Goal: Information Seeking & Learning: Learn about a topic

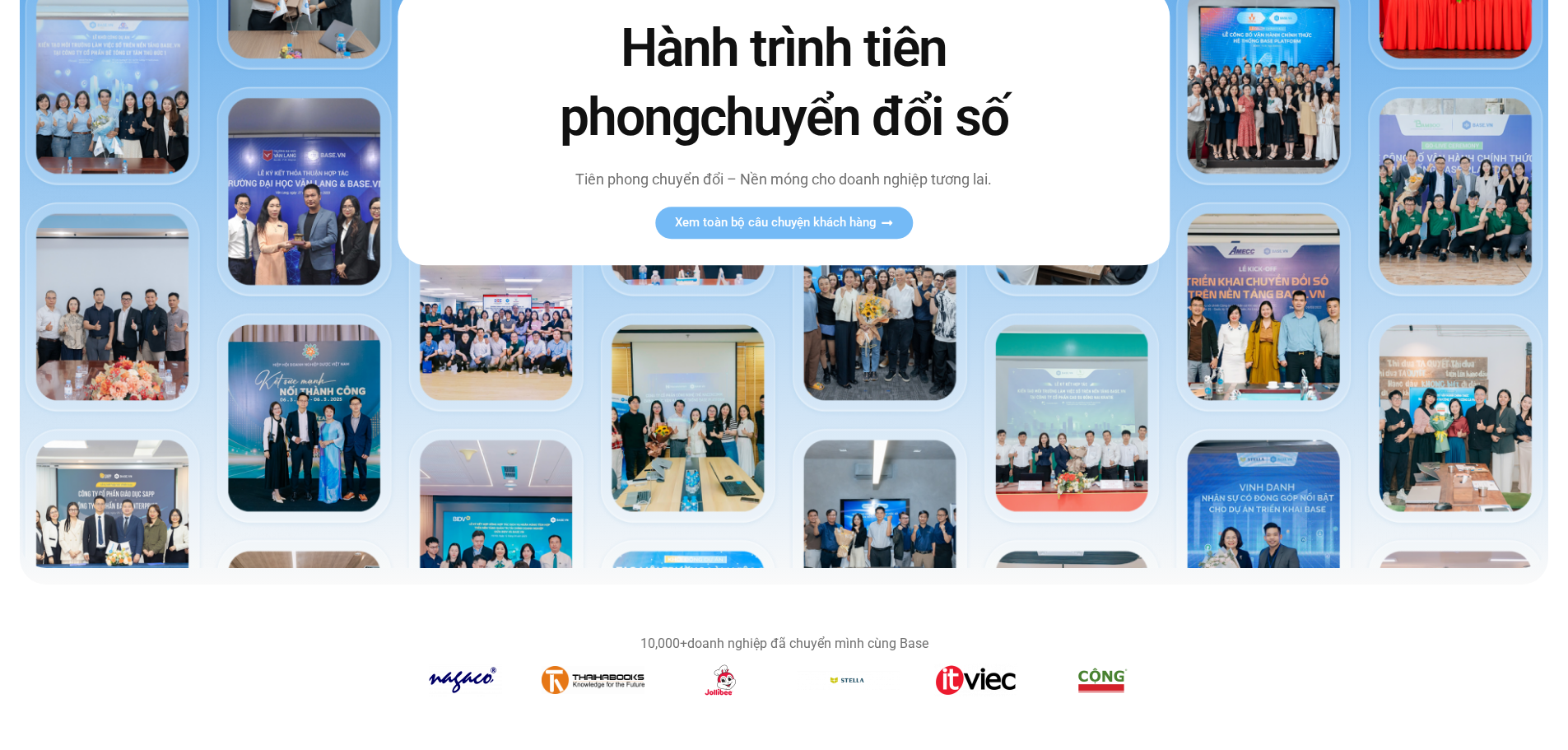
scroll to position [494, 0]
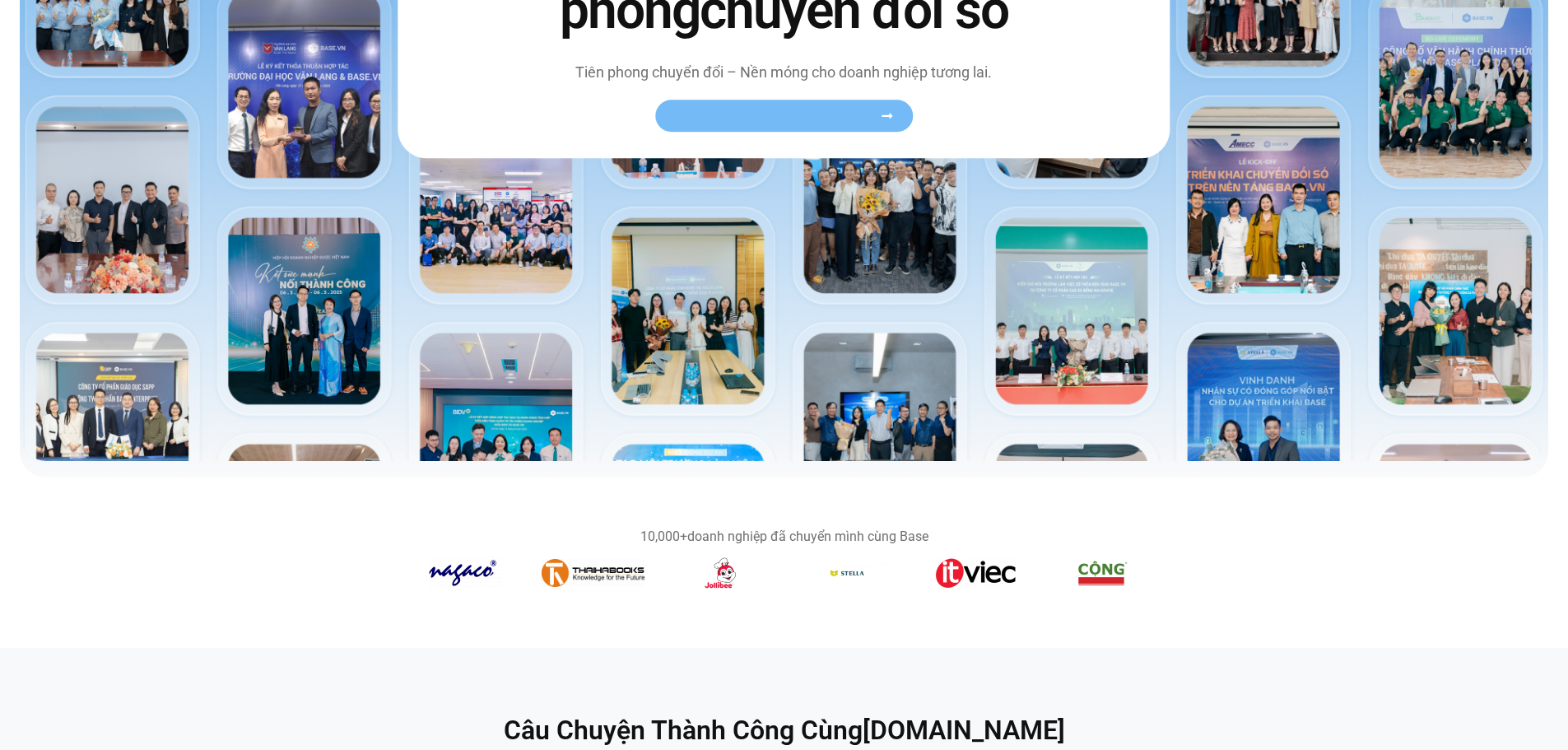
click at [797, 101] on link "Xem toàn bộ câu chuyện khách hàng" at bounding box center [784, 116] width 257 height 32
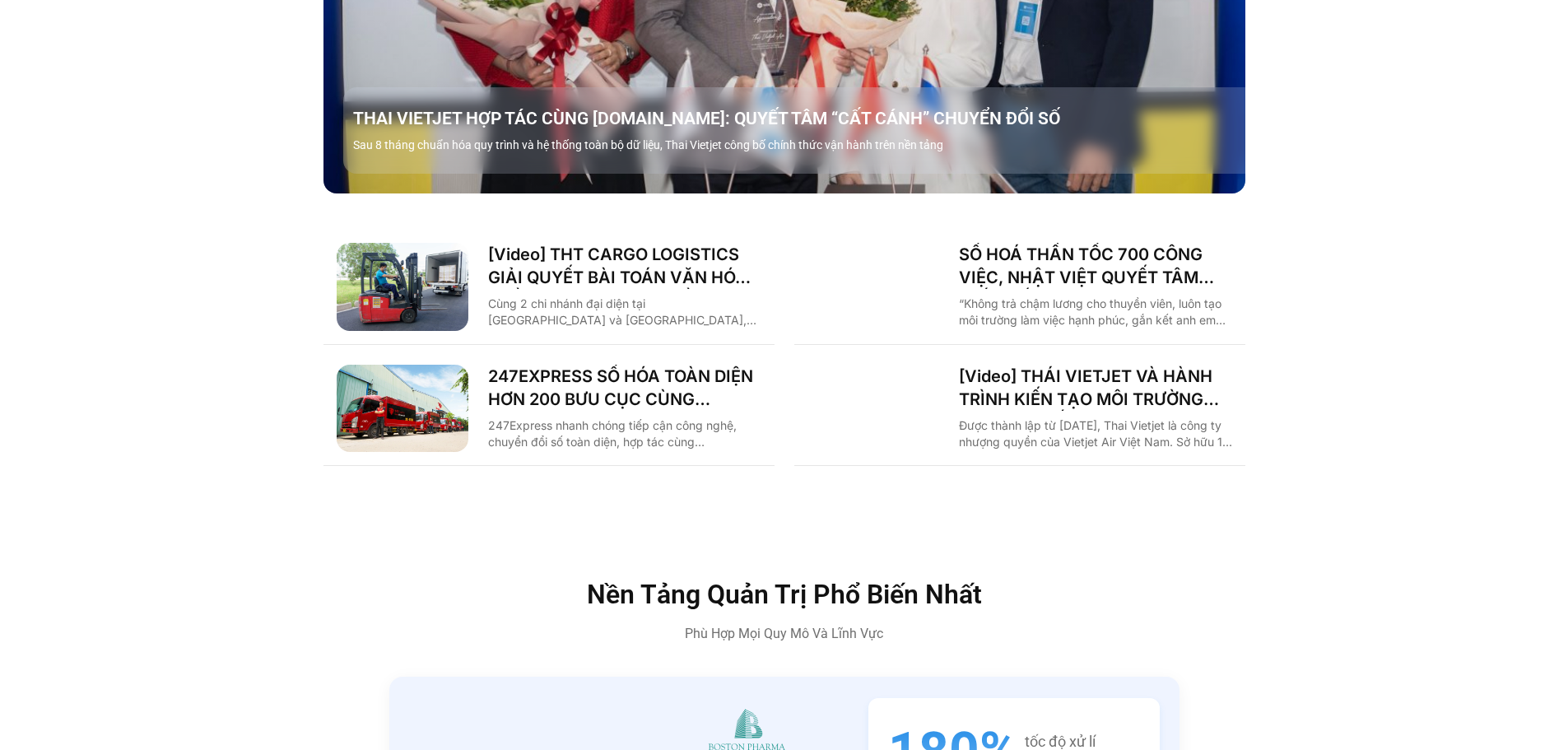
scroll to position [2470, 0]
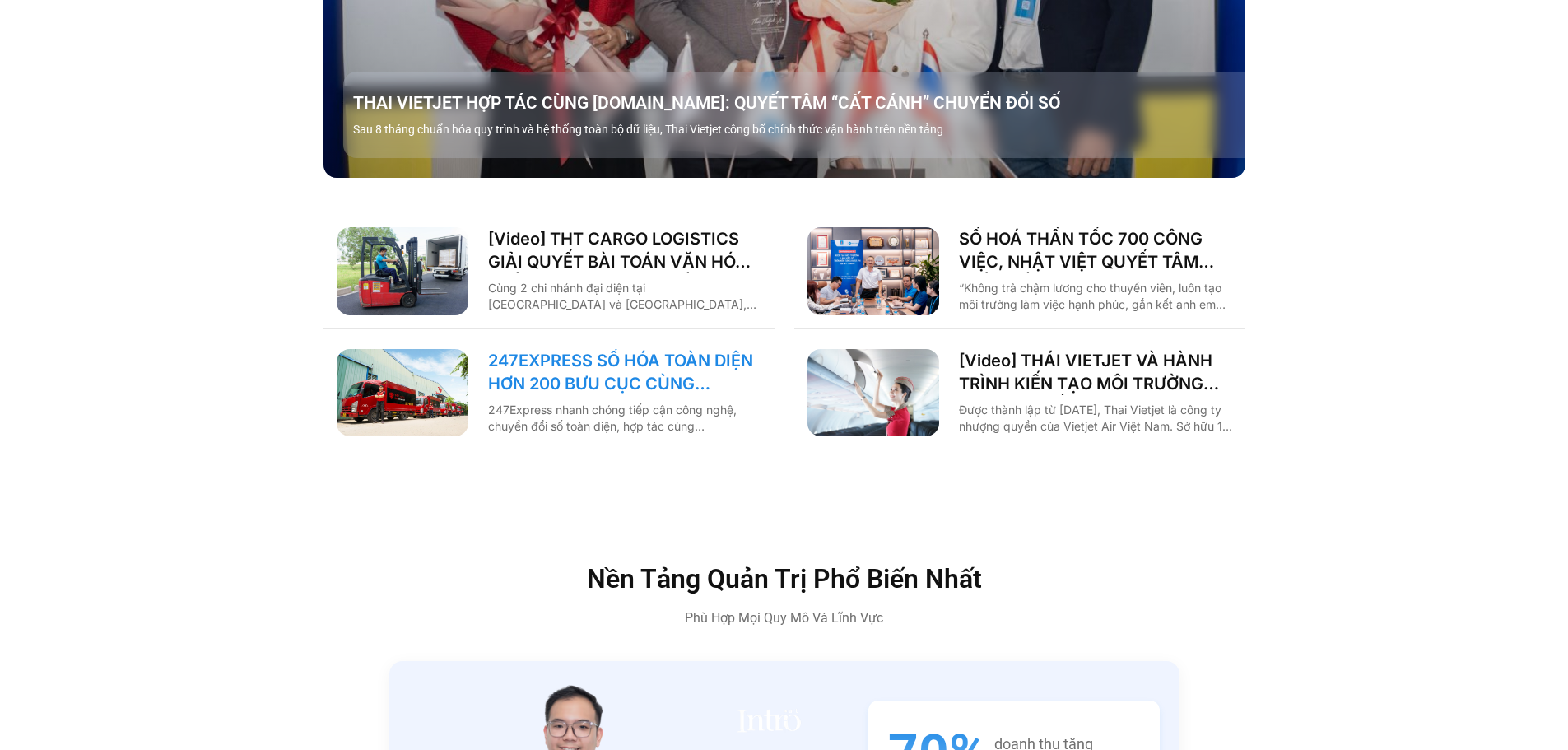
click at [657, 355] on link "247EXPRESS SỐ HÓA TOÀN DIỆN HƠN 200 BƯU CỤC CÙNG BASE.VN" at bounding box center [624, 372] width 273 height 46
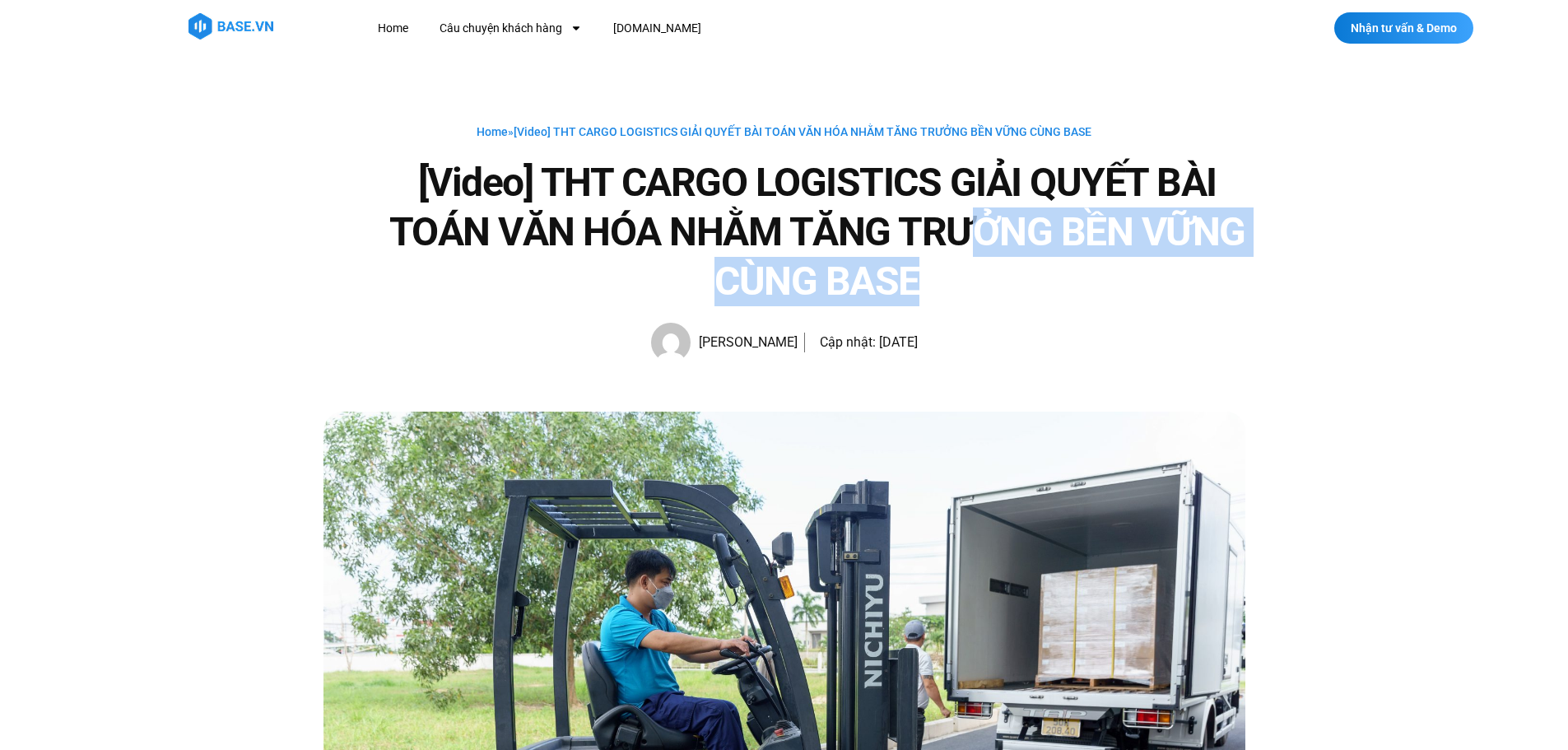
drag, startPoint x: 964, startPoint y: 208, endPoint x: 1054, endPoint y: 257, distance: 102.5
click at [1054, 257] on h1 "[Video] THT CARGO LOGISTICS GIẢI QUYẾT BÀI TOÁN VĂN HÓA NHẰM TĂNG TRƯỞNG BỀN VỮ…" at bounding box center [817, 233] width 856 height 149
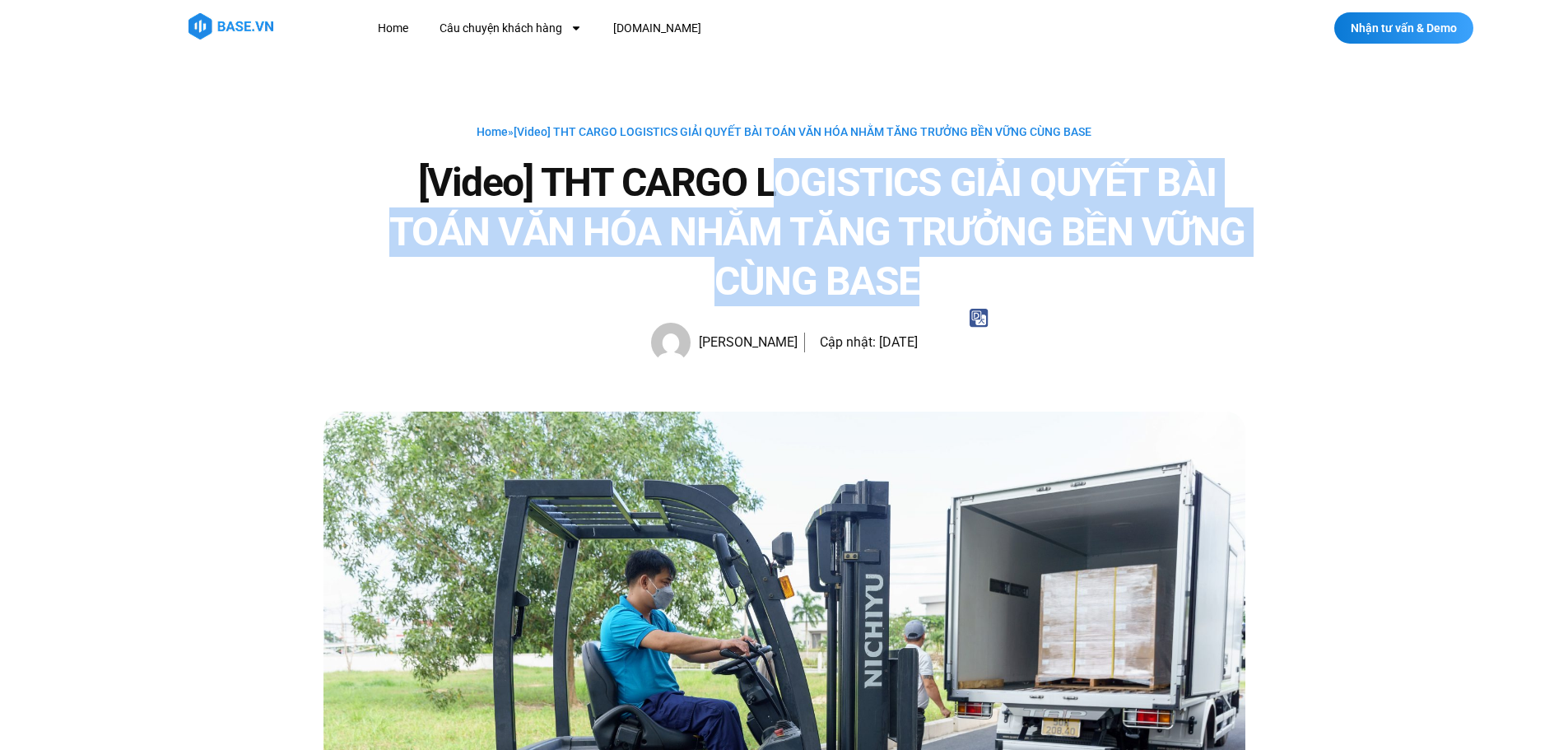
drag, startPoint x: 777, startPoint y: 181, endPoint x: 988, endPoint y: 288, distance: 236.6
click at [988, 288] on h1 "[Video] THT CARGO LOGISTICS GIẢI QUYẾT BÀI TOÁN VĂN HÓA NHẰM TĂNG TRƯỞNG BỀN VỮ…" at bounding box center [817, 233] width 856 height 149
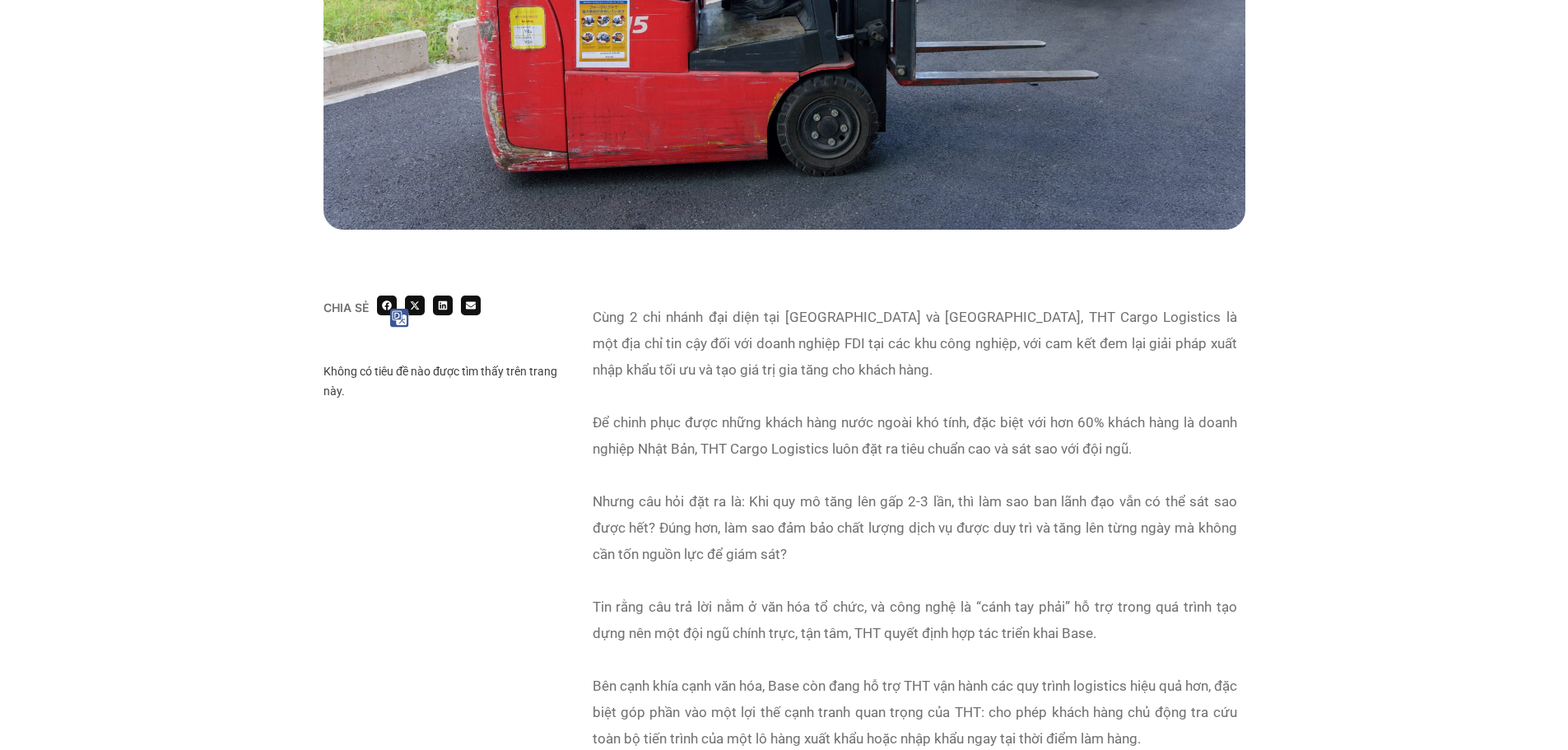
scroll to position [823, 0]
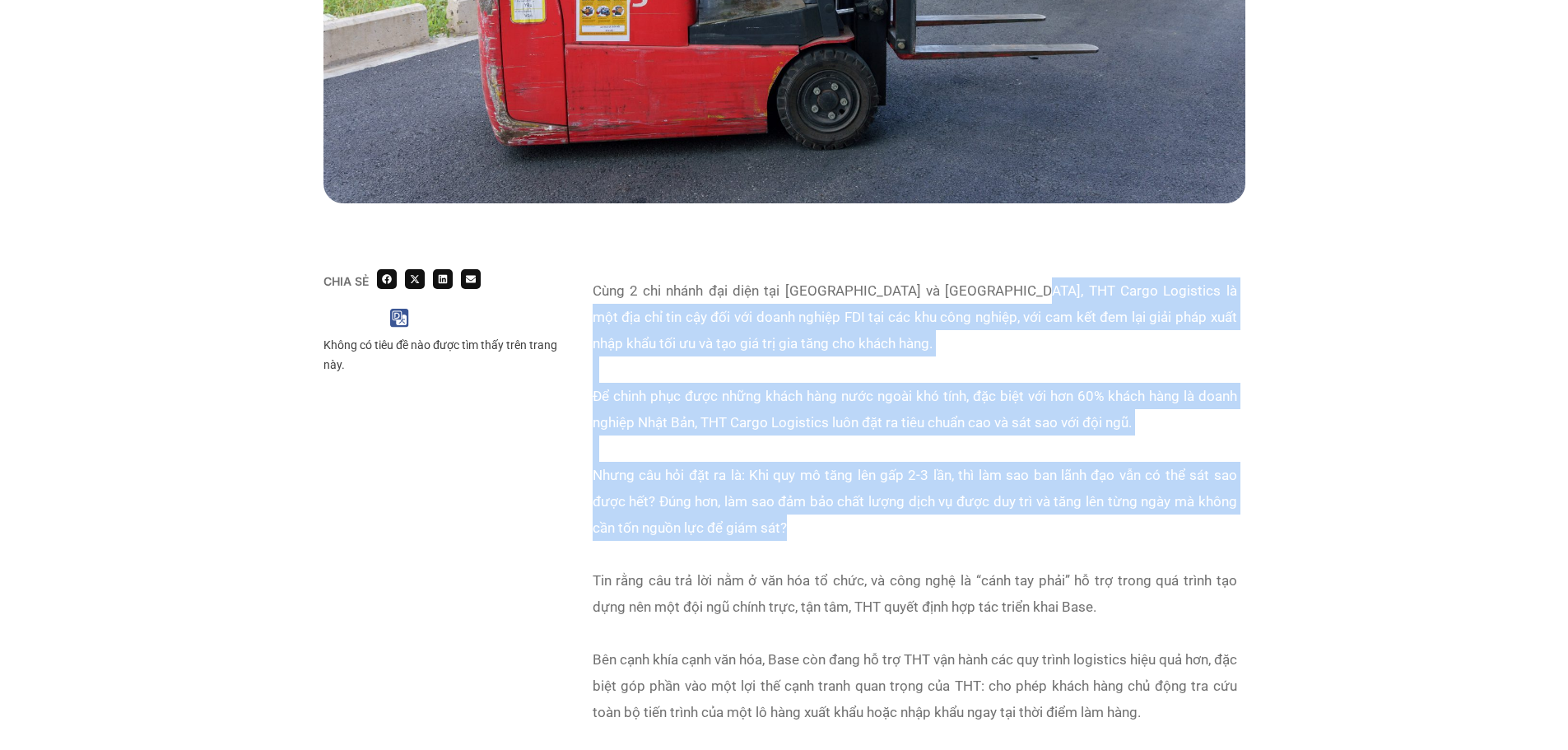
drag, startPoint x: 1004, startPoint y: 298, endPoint x: 1201, endPoint y: 529, distance: 303.6
click at [1201, 529] on div "Cùng 2 chi nhánh đại diện tại [GEOGRAPHIC_DATA] và [GEOGRAPHIC_DATA], THT Cargo…" at bounding box center [915, 527] width 644 height 500
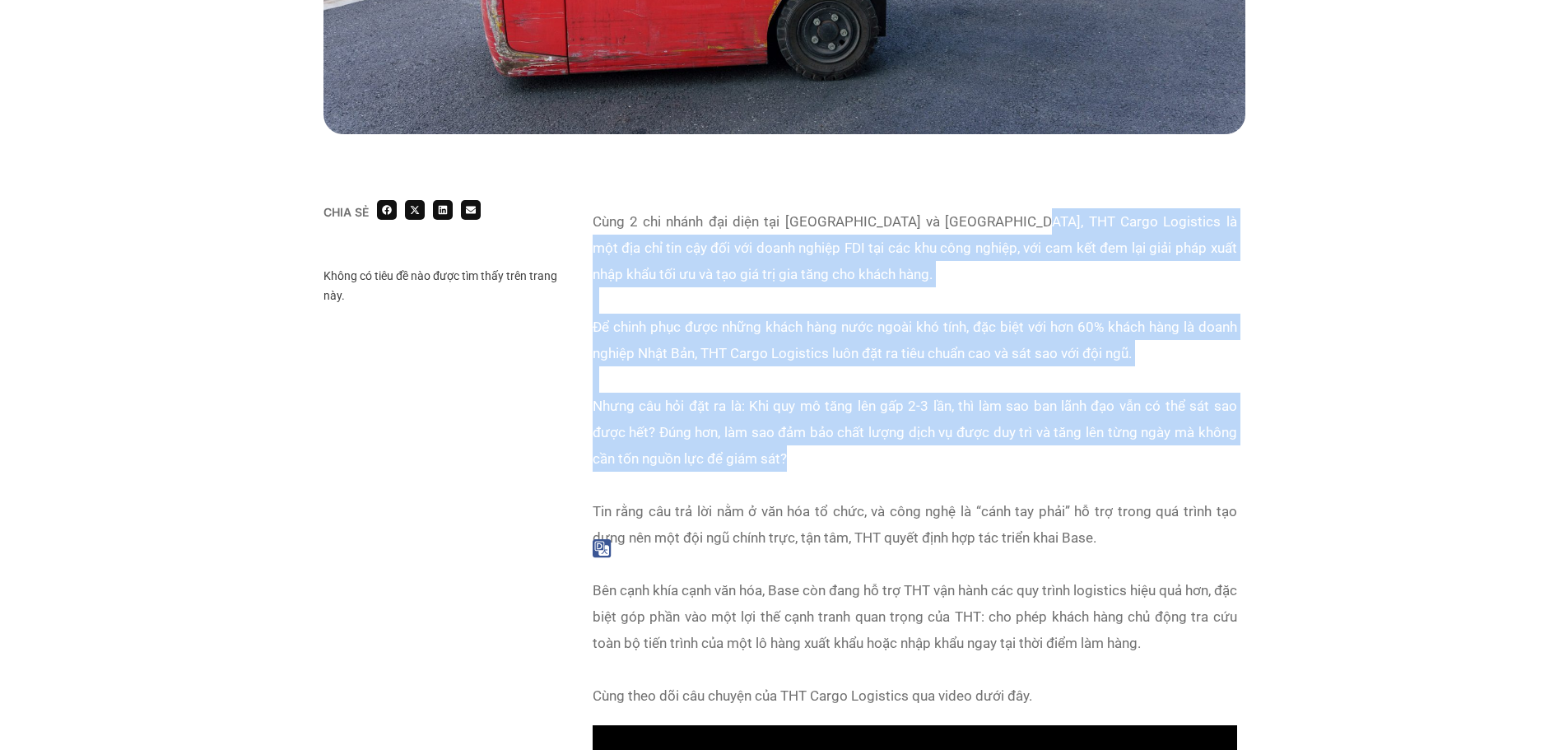
scroll to position [988, 0]
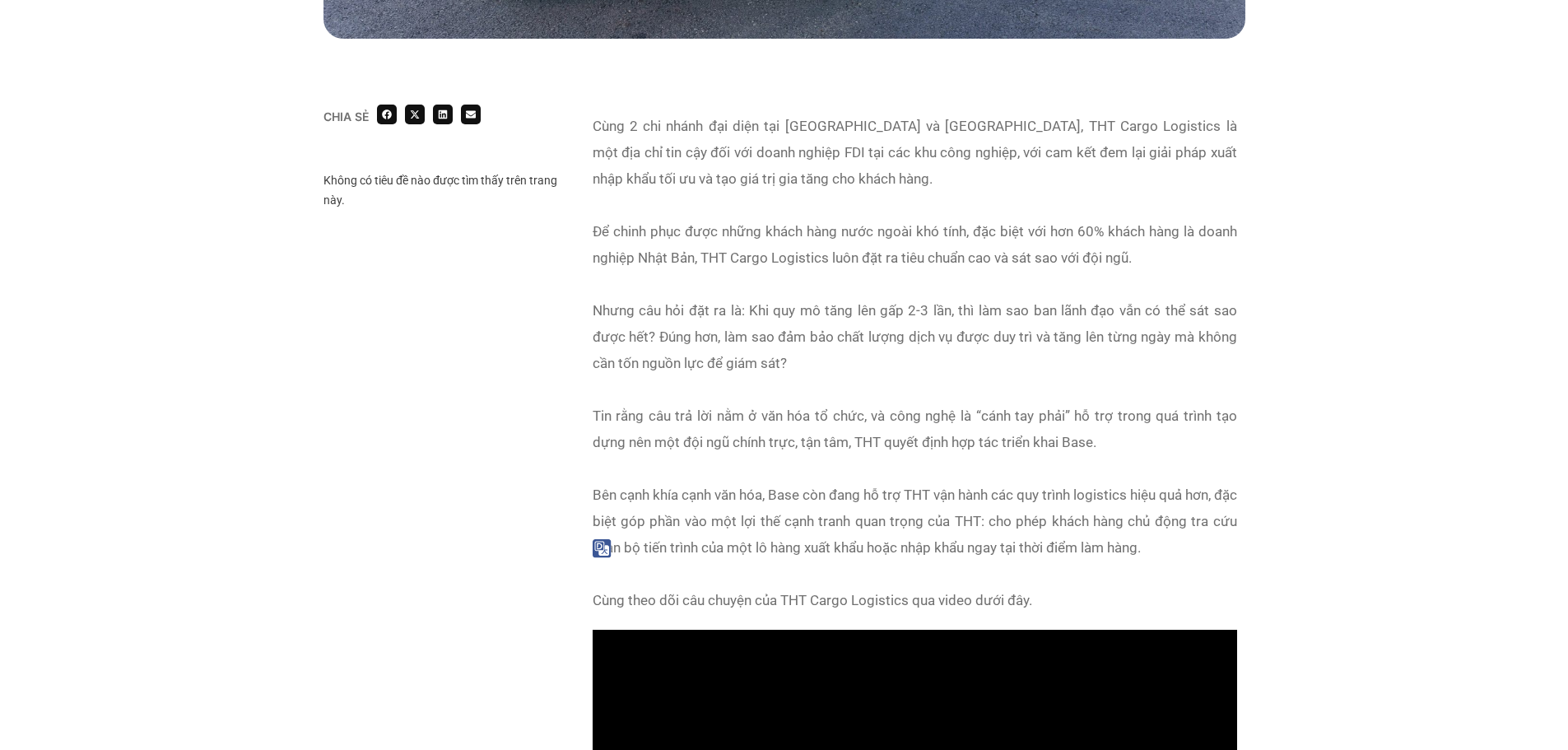
click at [844, 436] on div "Tin rằng câu trả lời nằm ở văn hóa tổ chức, và công nghệ là “cánh tay phải” hỗ …" at bounding box center [915, 428] width 644 height 52
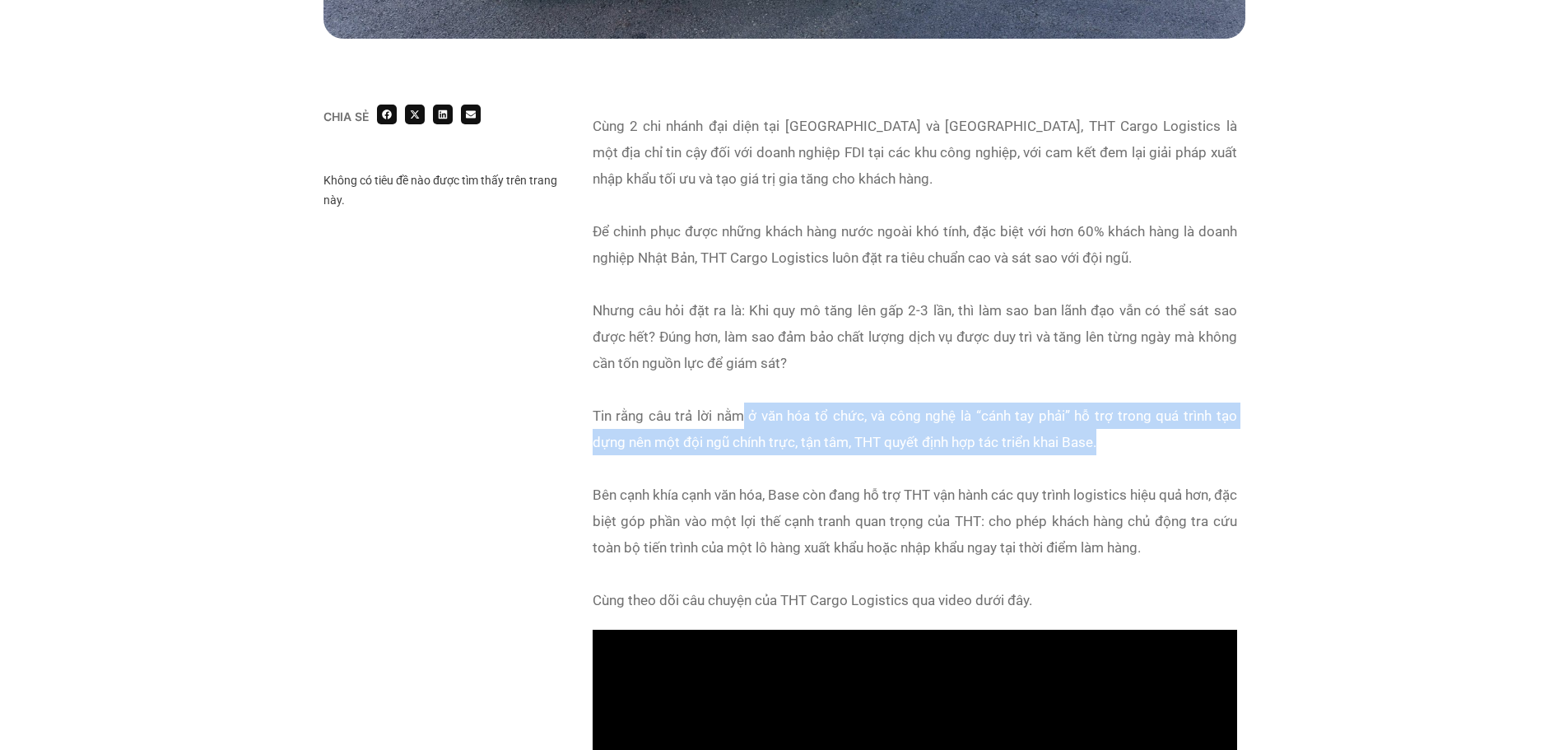
drag, startPoint x: 745, startPoint y: 422, endPoint x: 1134, endPoint y: 439, distance: 389.4
click at [1134, 439] on div "Tin rằng câu trả lời nằm ở văn hóa tổ chức, và công nghệ là “cánh tay phải” hỗ …" at bounding box center [915, 428] width 644 height 52
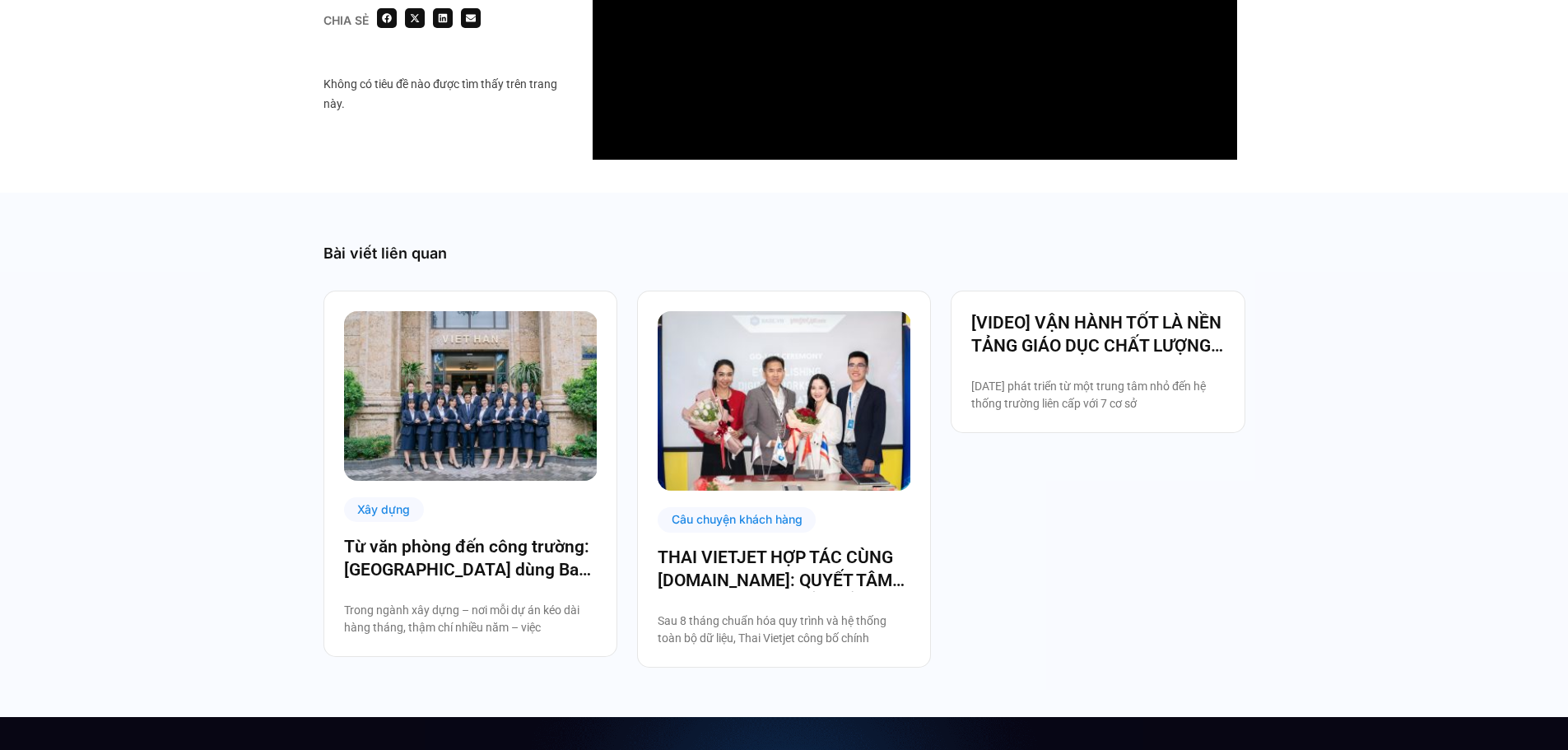
scroll to position [1894, 0]
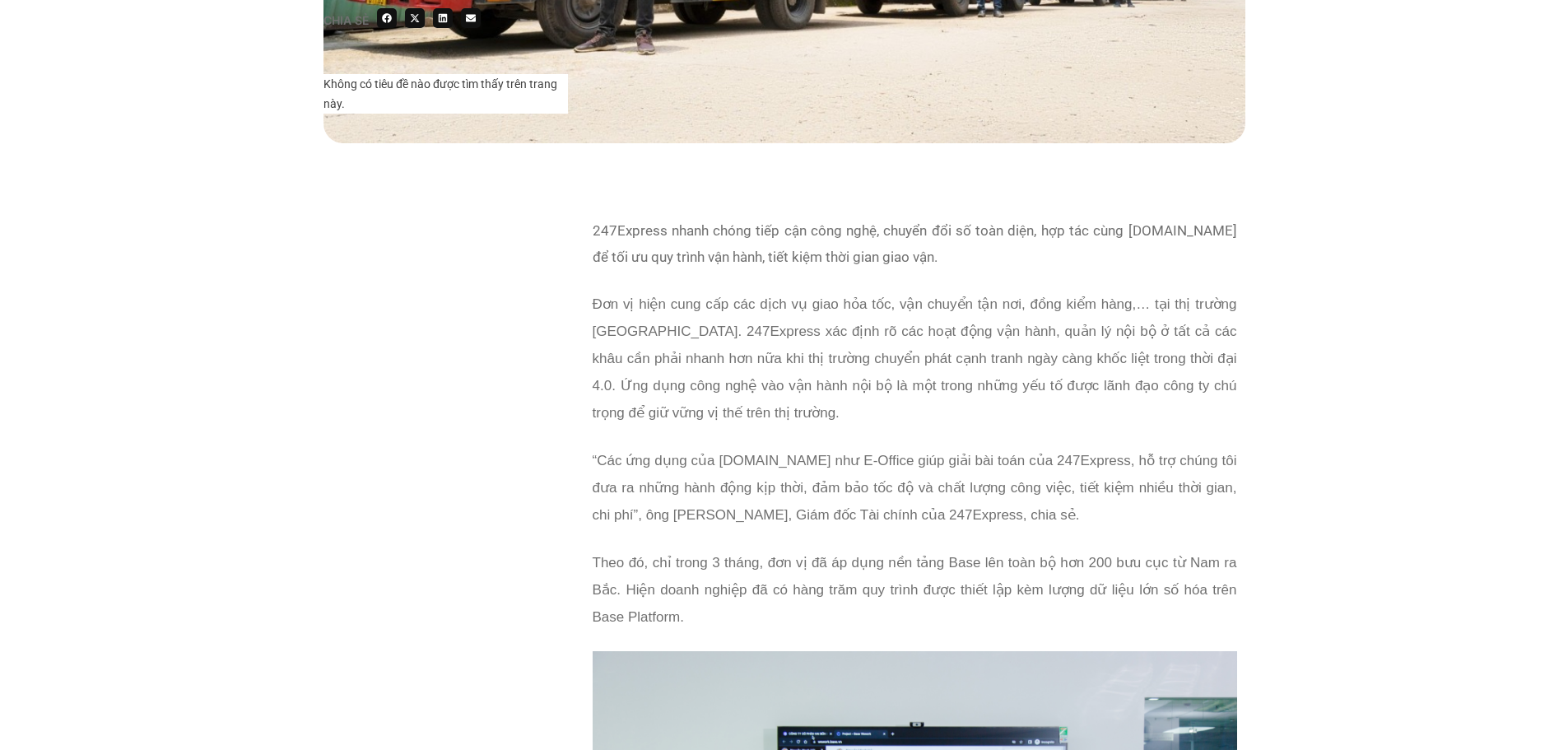
scroll to position [1153, 0]
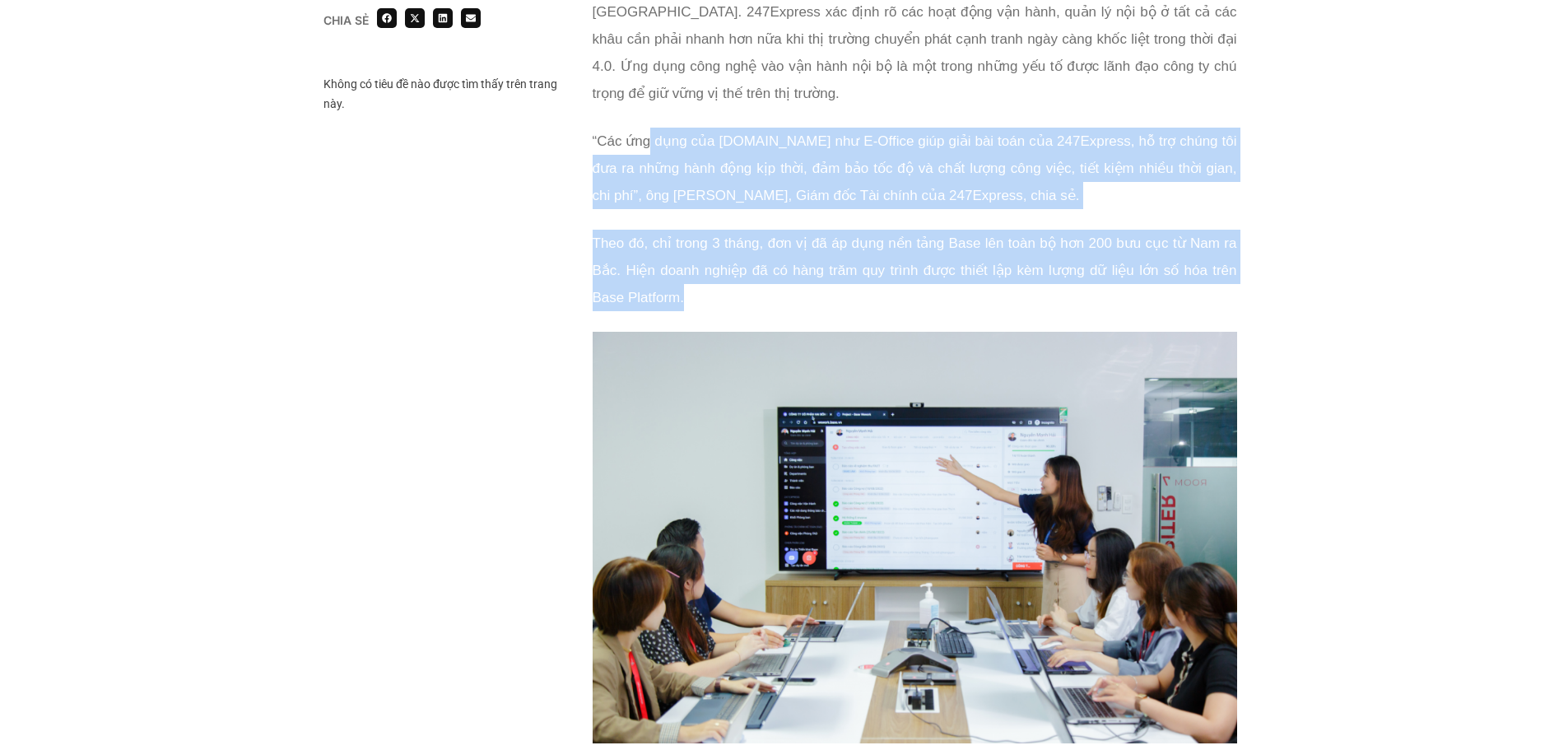
drag, startPoint x: 649, startPoint y: 139, endPoint x: 1176, endPoint y: 301, distance: 551.3
click at [1176, 301] on div "247Express nhanh chóng tiếp cận công nghệ, chuyển đổi số toàn diện, hợp tác cùn…" at bounding box center [915, 114] width 644 height 434
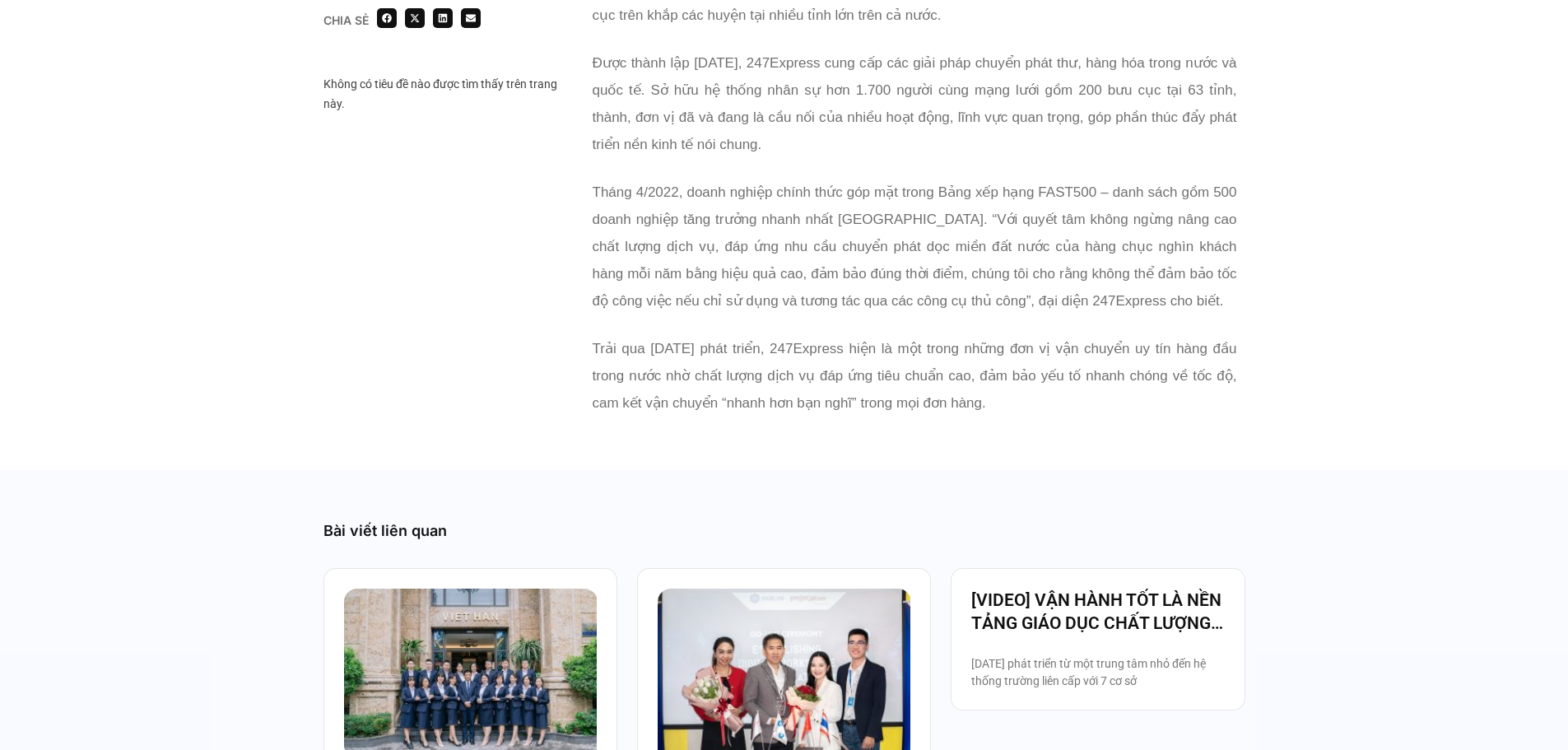
scroll to position [3294, 0]
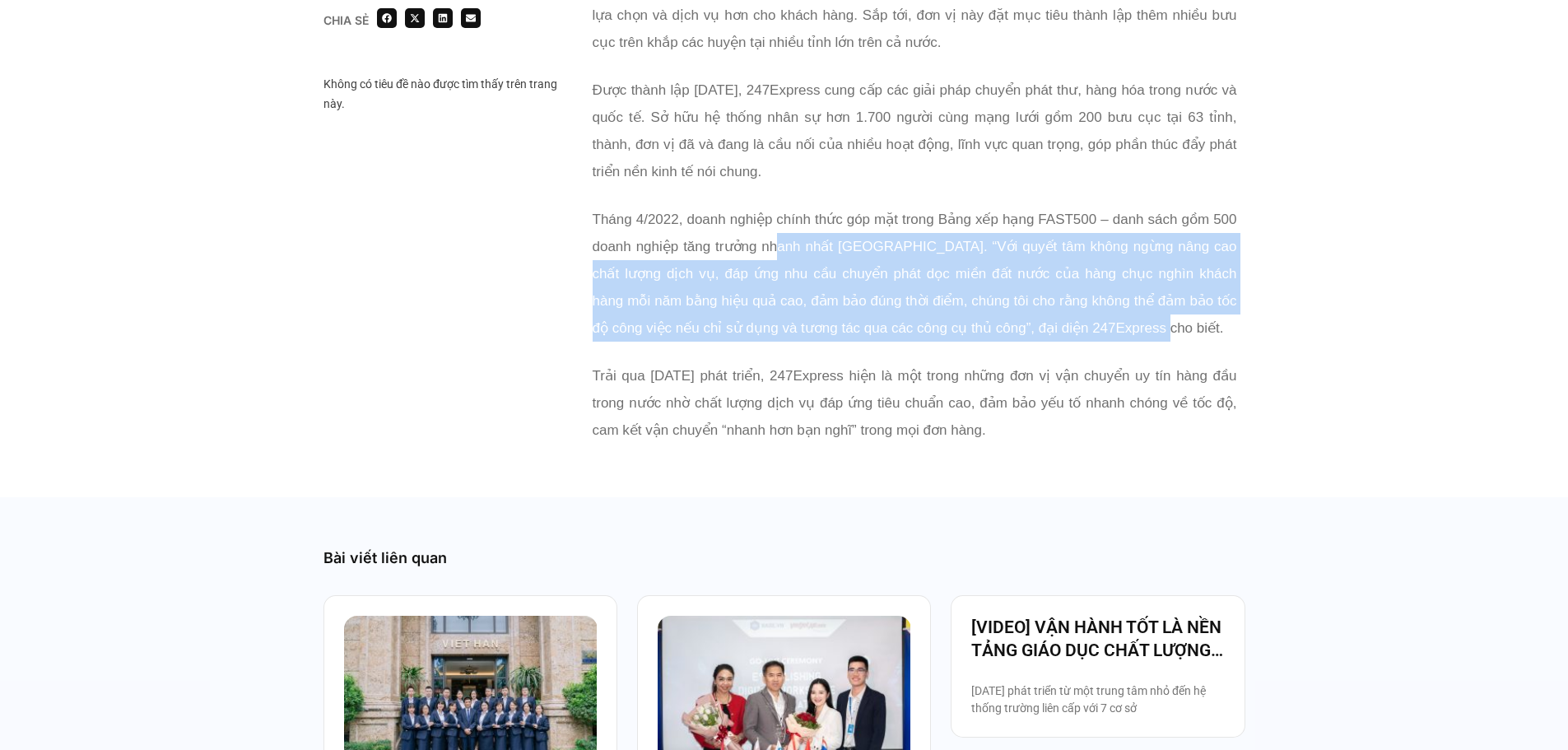
drag, startPoint x: 778, startPoint y: 238, endPoint x: 1182, endPoint y: 328, distance: 413.9
click at [1182, 328] on p "Tháng 4/2022, doanh nghiệp chính thức góp mặt trong Bảng xếp hạng FAST500 – dan…" at bounding box center [915, 274] width 644 height 136
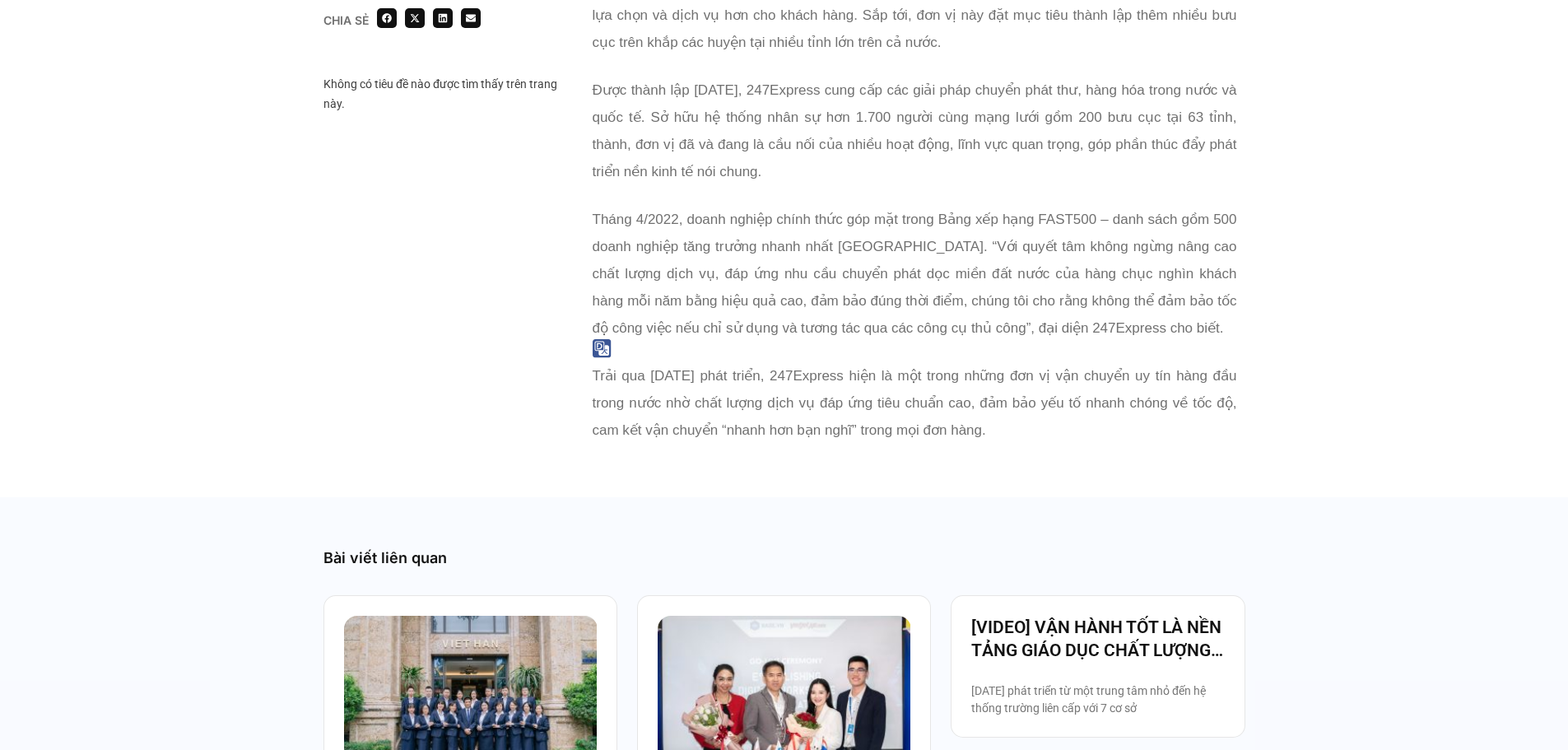
click at [824, 382] on span "Trải qua 17 năm phát triển, 247Express hiện là một trong những đơn vị vận chuyể…" at bounding box center [915, 402] width 644 height 70
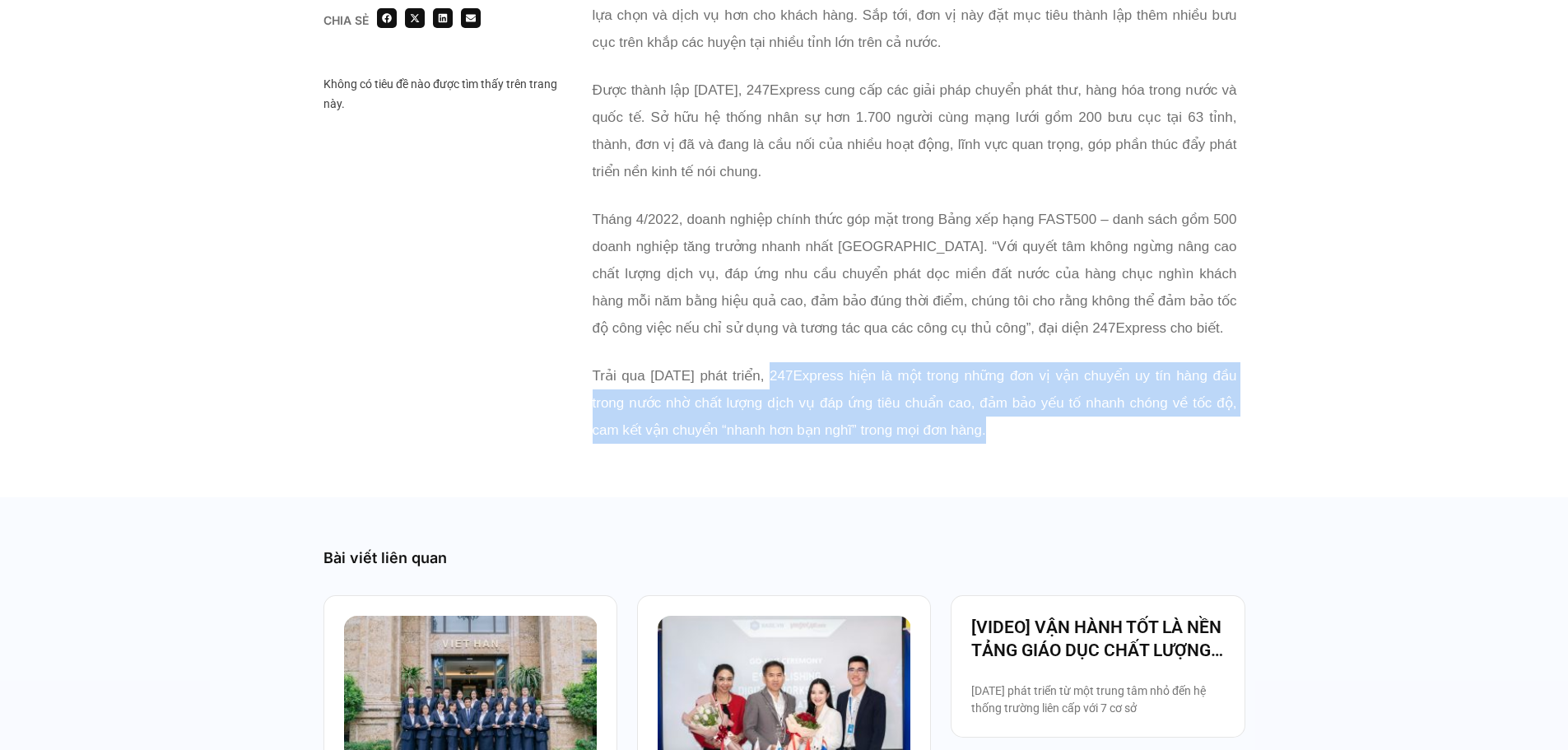
drag, startPoint x: 773, startPoint y: 373, endPoint x: 1028, endPoint y: 430, distance: 261.3
click at [1028, 430] on p "Trải qua 17 năm phát triển, 247Express hiện là một trong những đơn vị vận chuyể…" at bounding box center [915, 403] width 644 height 82
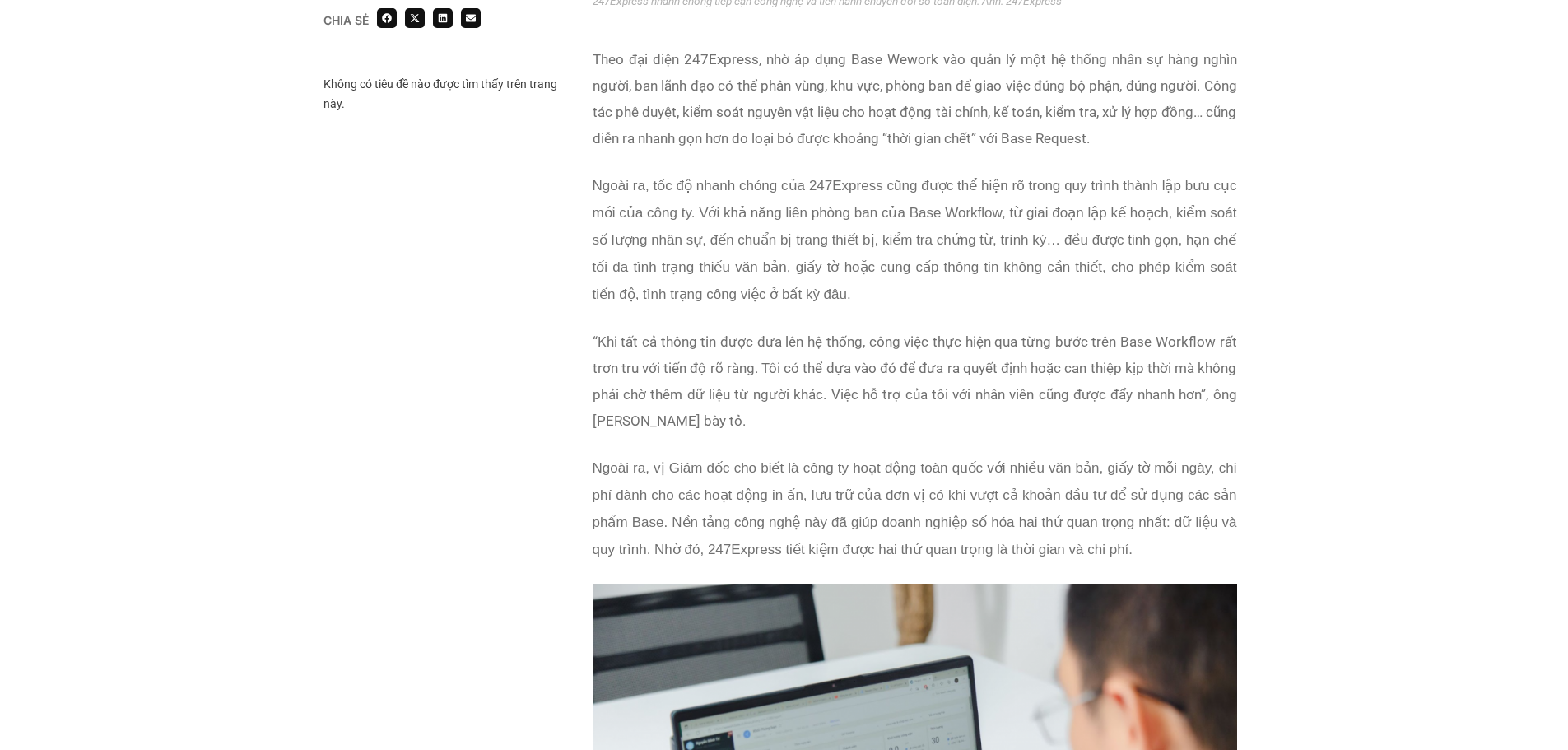
scroll to position [1894, 0]
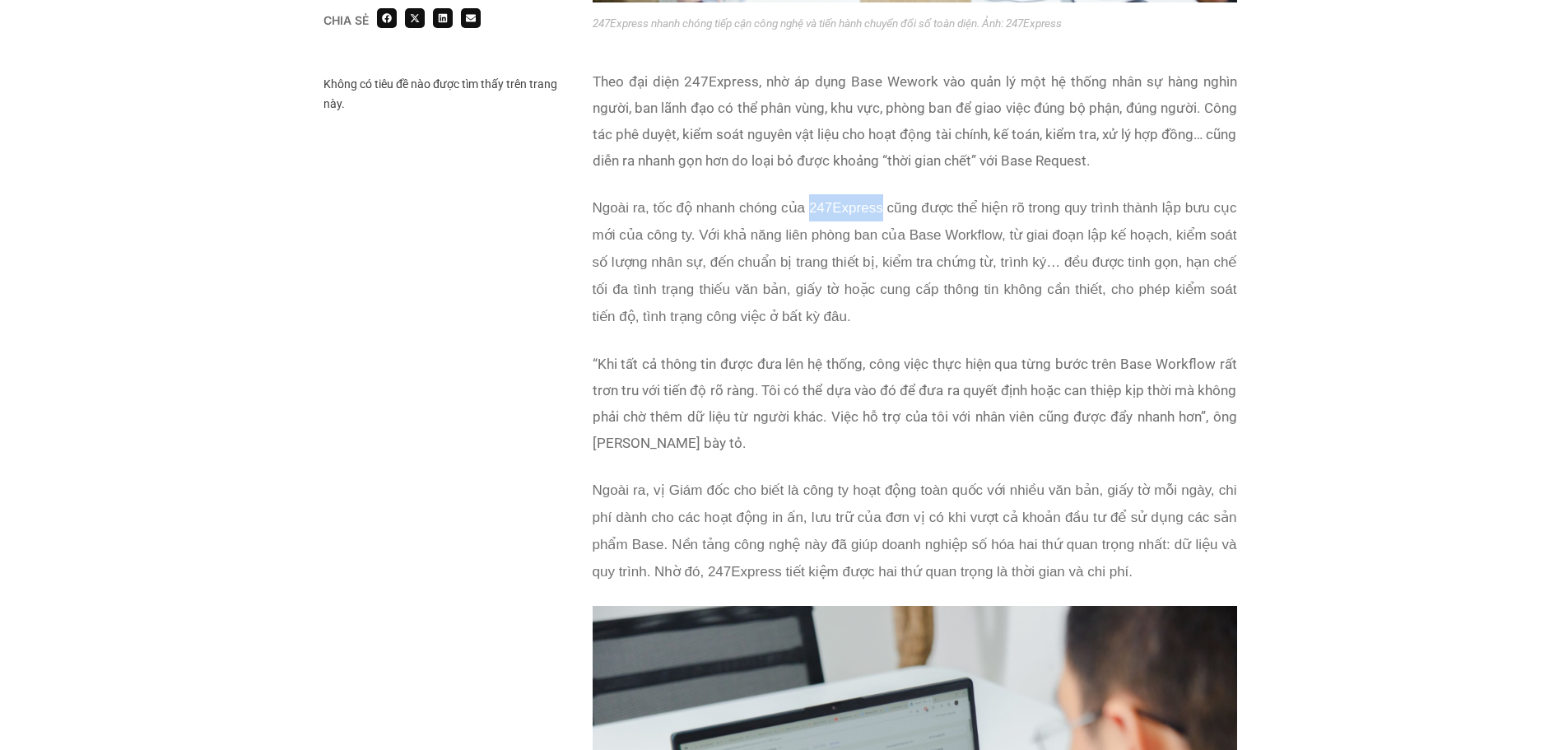
drag, startPoint x: 811, startPoint y: 209, endPoint x: 880, endPoint y: 219, distance: 69.7
click at [880, 219] on p "Ngoài ra, tốc độ nhanh chóng của 247Express cũng được thể hiện rõ trong quy trì…" at bounding box center [915, 262] width 644 height 136
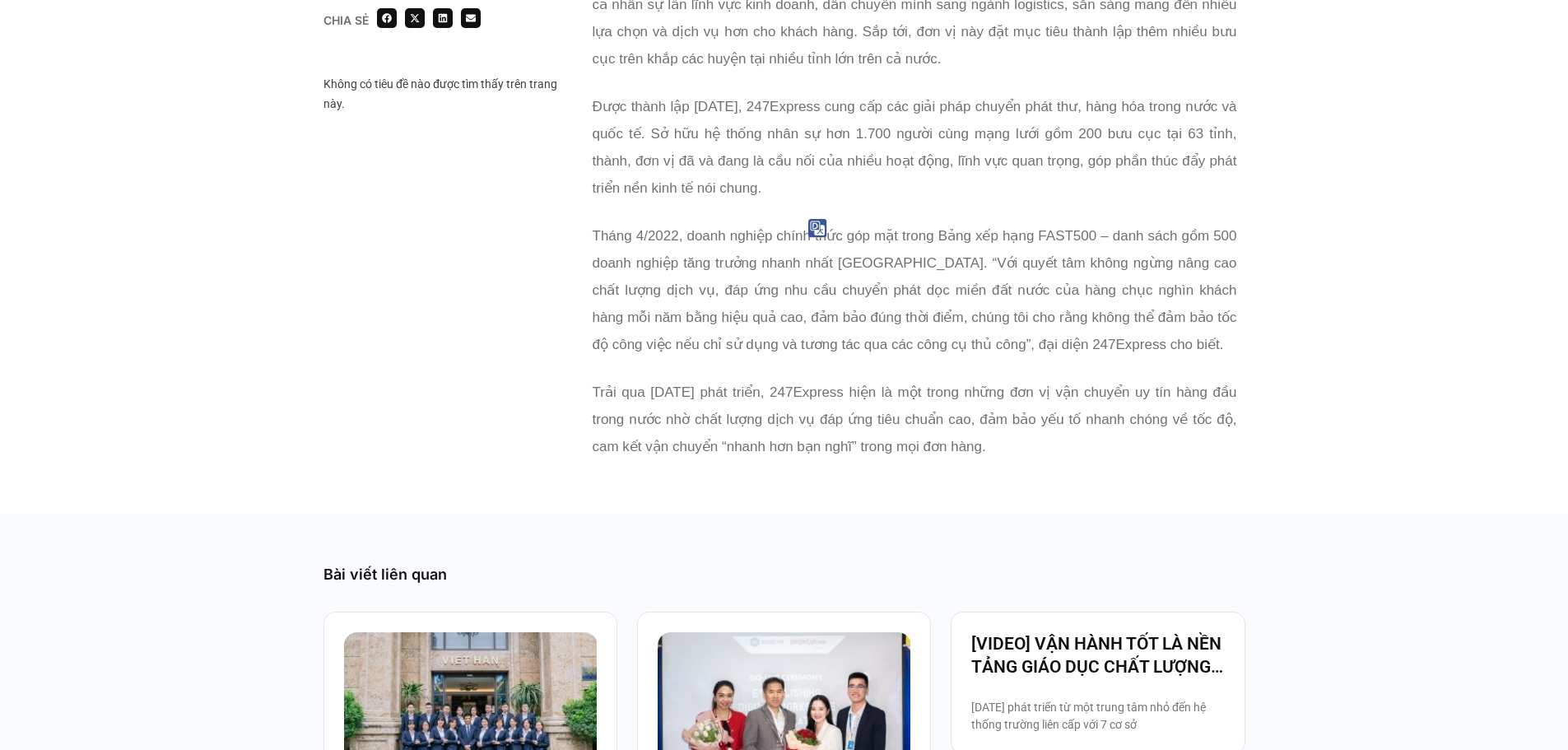
scroll to position [3375, 0]
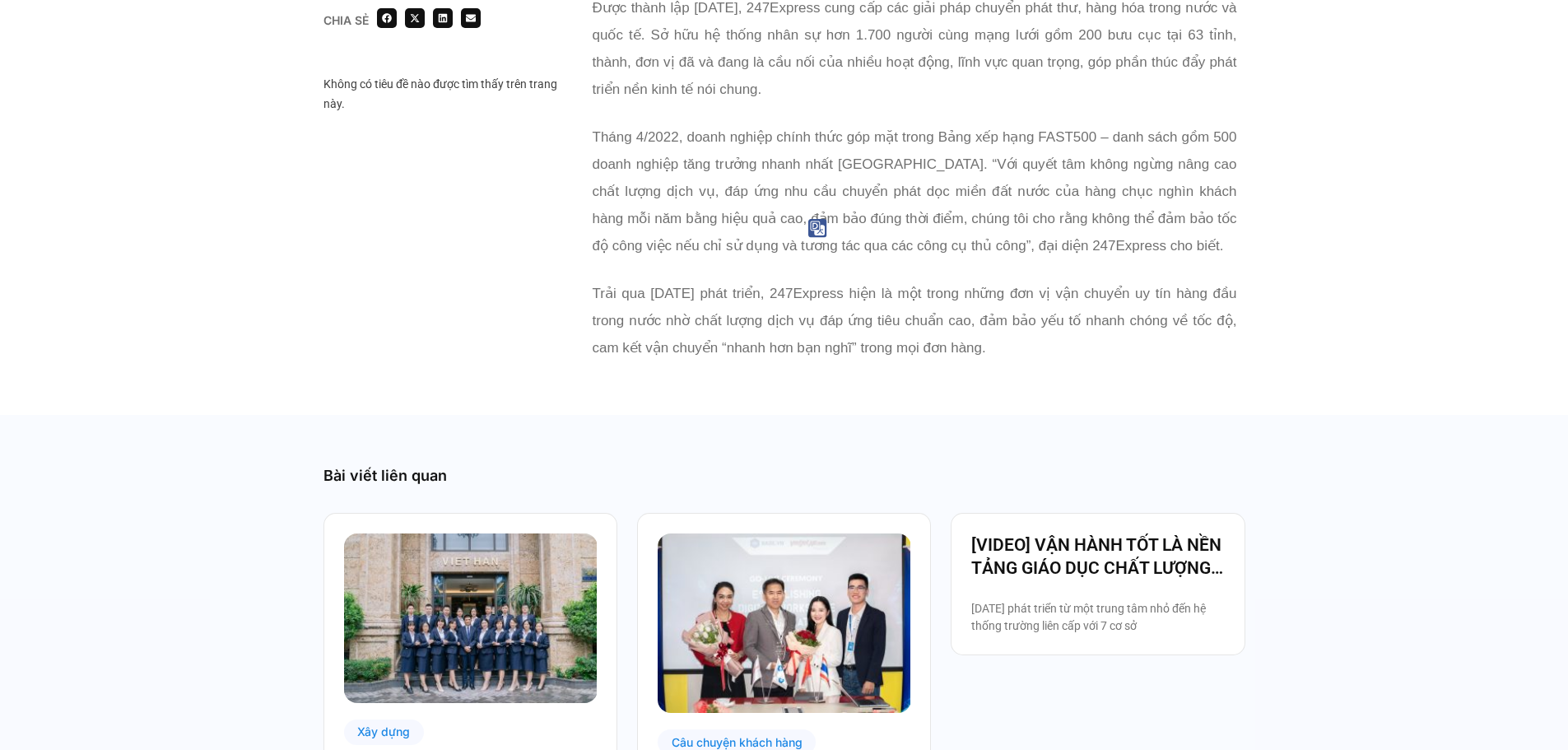
click at [847, 305] on p "Trải qua 17 năm phát triển, 247Express hiện là một trong những đơn vị vận chuyể…" at bounding box center [915, 321] width 644 height 82
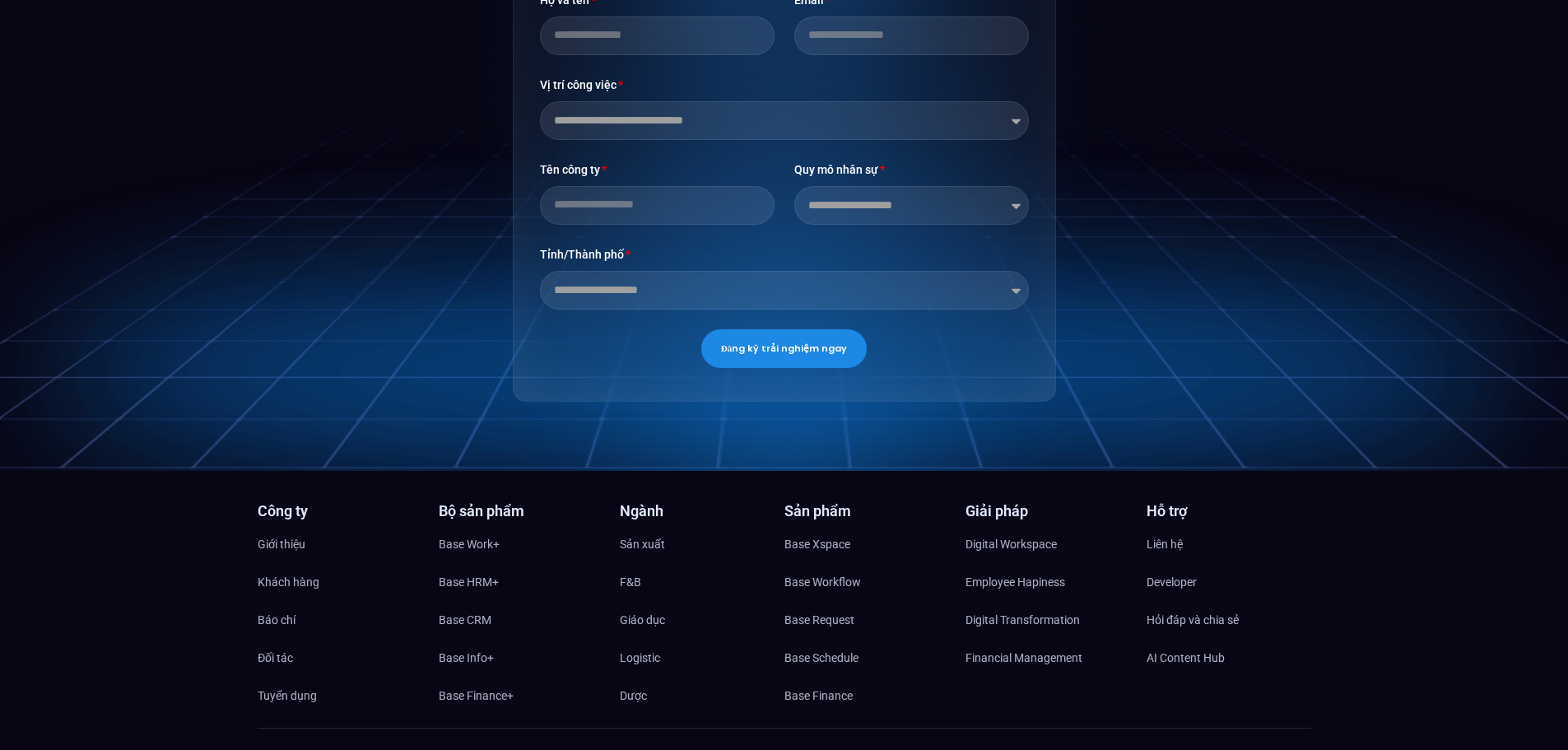
scroll to position [4940, 0]
